Goal: Task Accomplishment & Management: Manage account settings

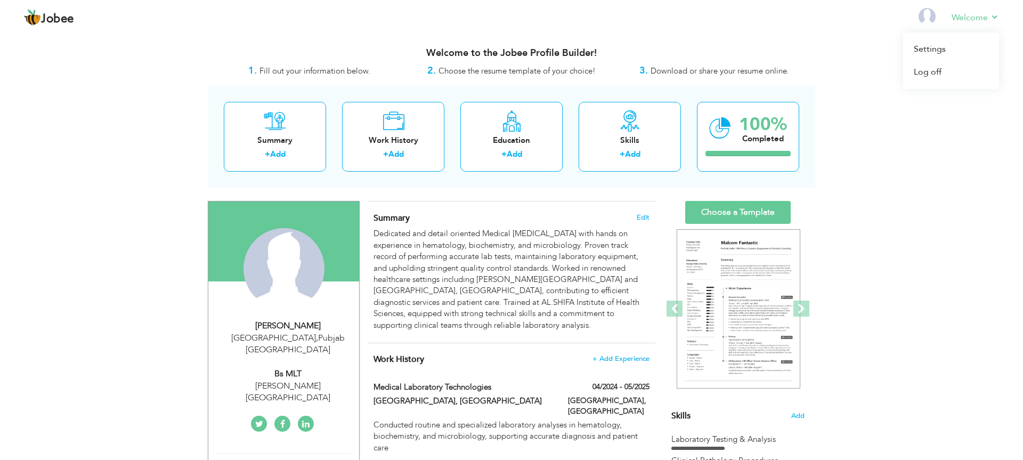
click at [984, 14] on link "Welcome" at bounding box center [974, 17] width 47 height 13
click at [943, 46] on link "Settings" at bounding box center [951, 49] width 96 height 23
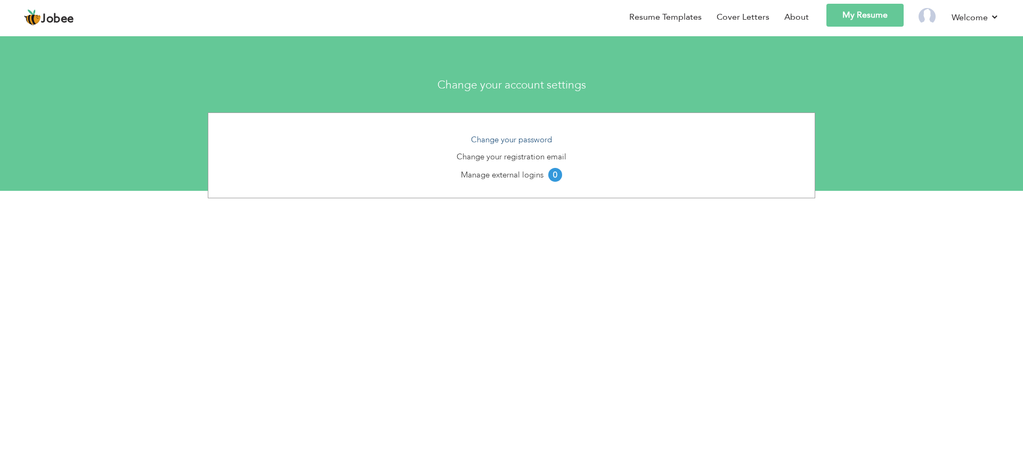
scroll to position [0, 1]
click at [516, 136] on link "Change your password" at bounding box center [511, 139] width 81 height 11
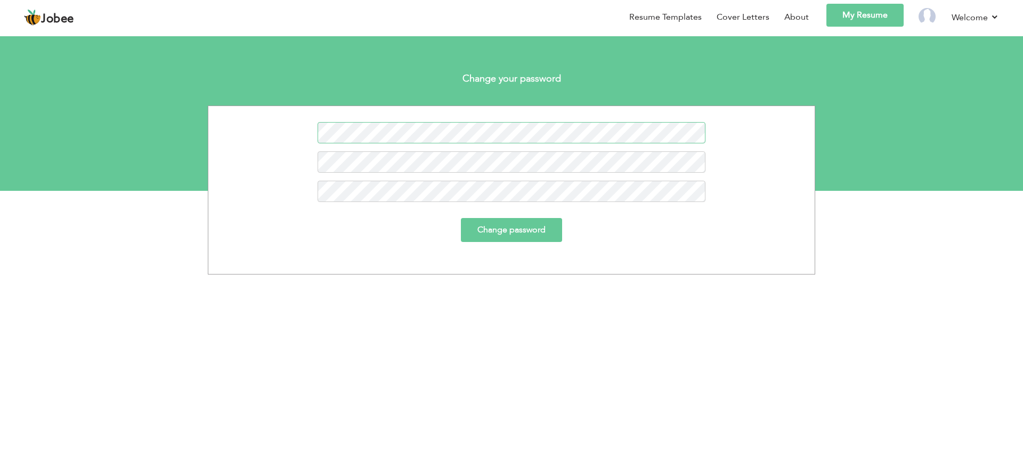
scroll to position [1, 0]
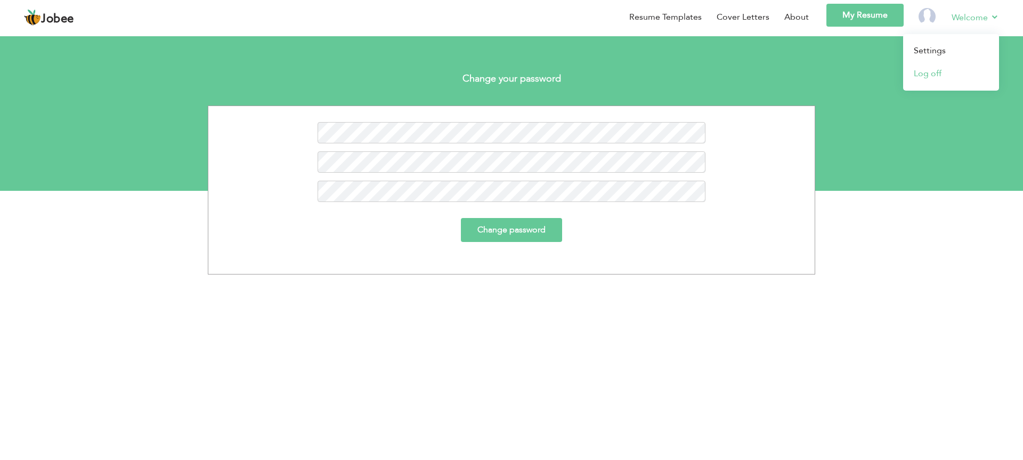
click at [947, 71] on link "Log off" at bounding box center [951, 73] width 96 height 23
